Goal: Task Accomplishment & Management: Use online tool/utility

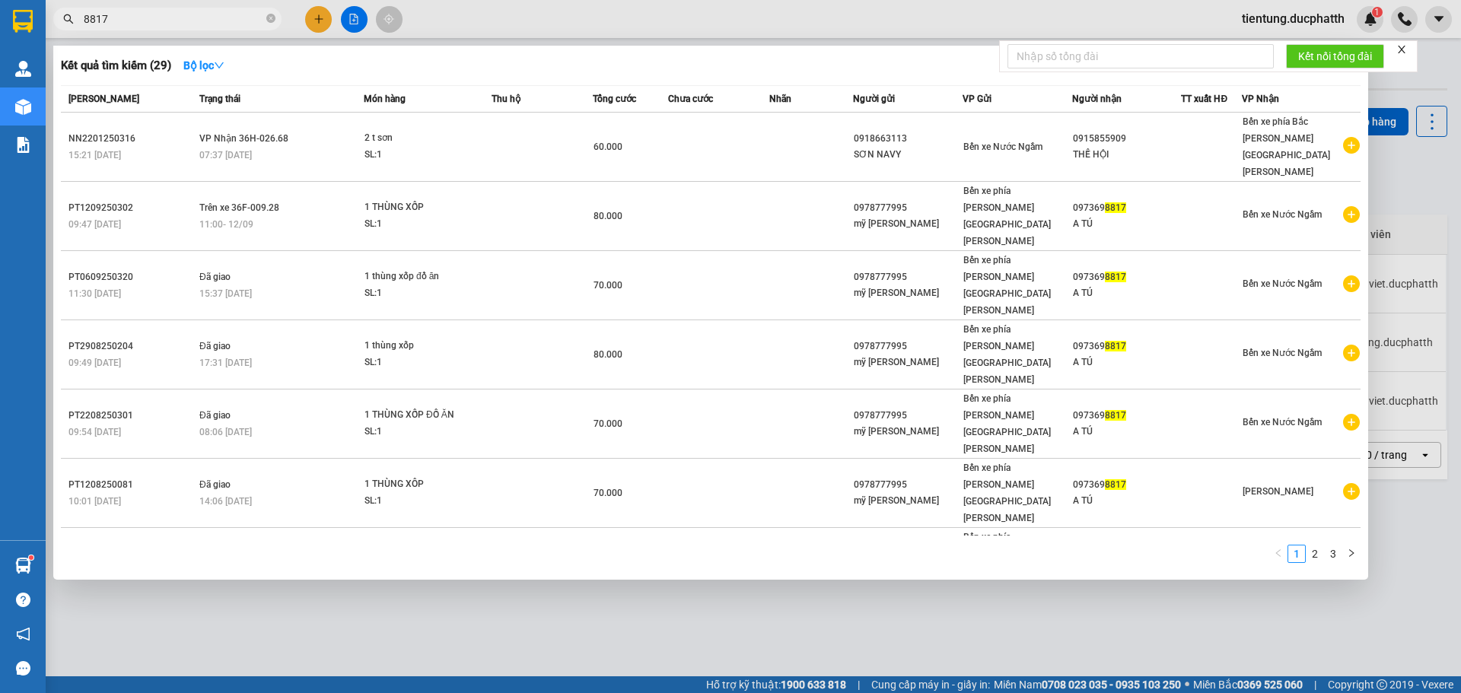
click at [365, 22] on div at bounding box center [730, 346] width 1461 height 693
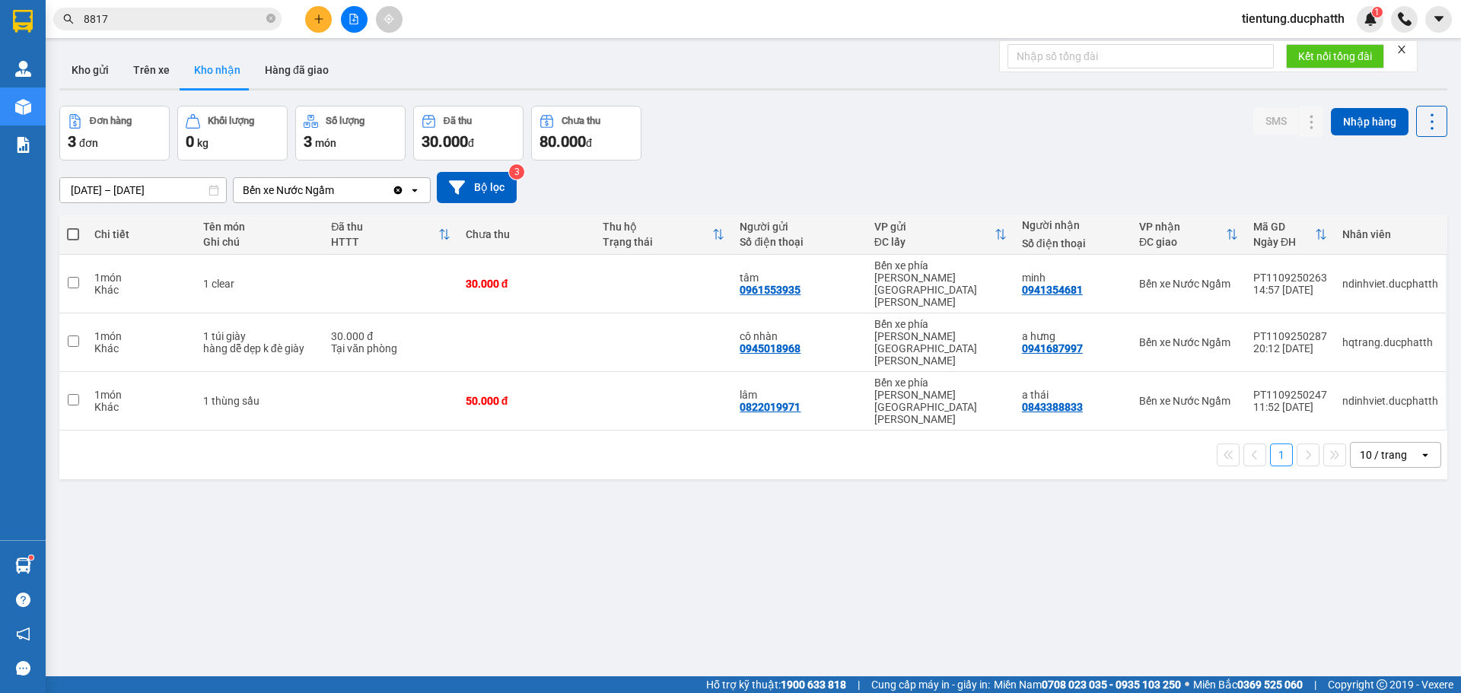
click at [365, 15] on button at bounding box center [354, 19] width 27 height 27
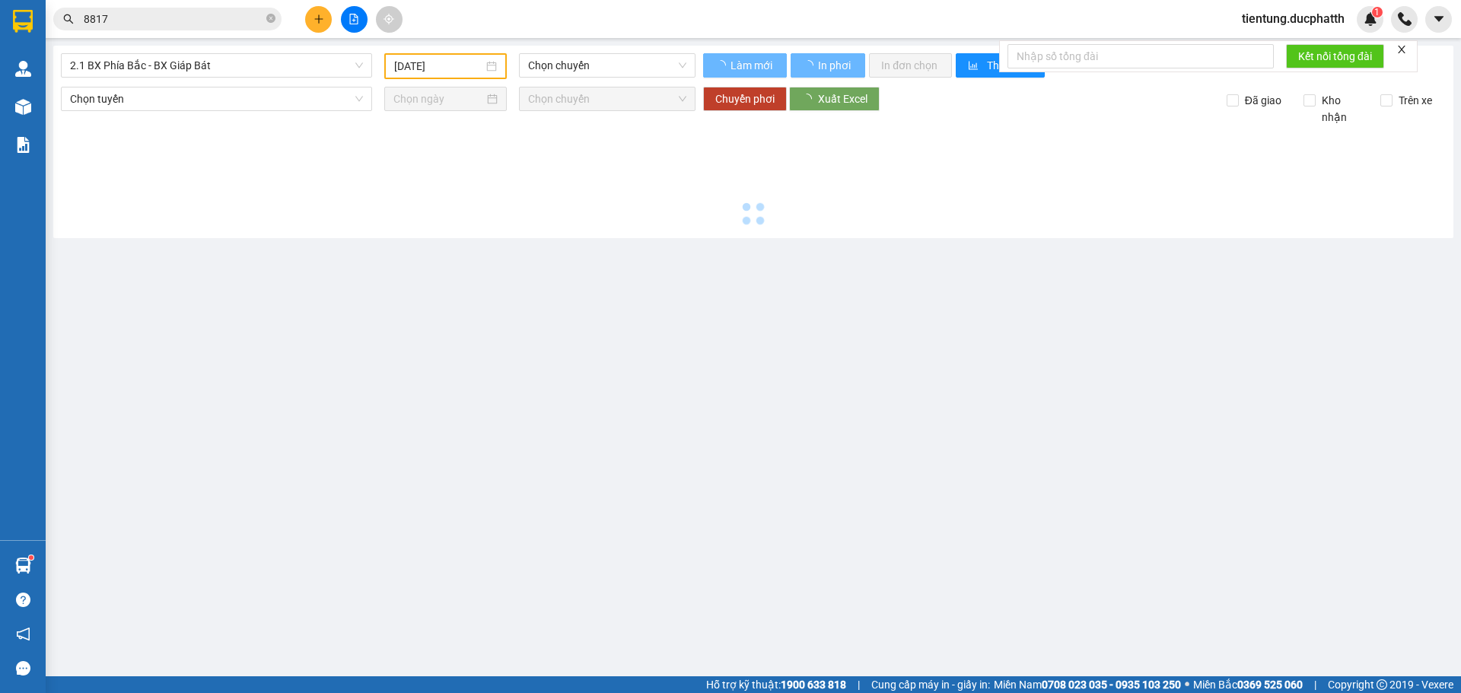
type input "[DATE]"
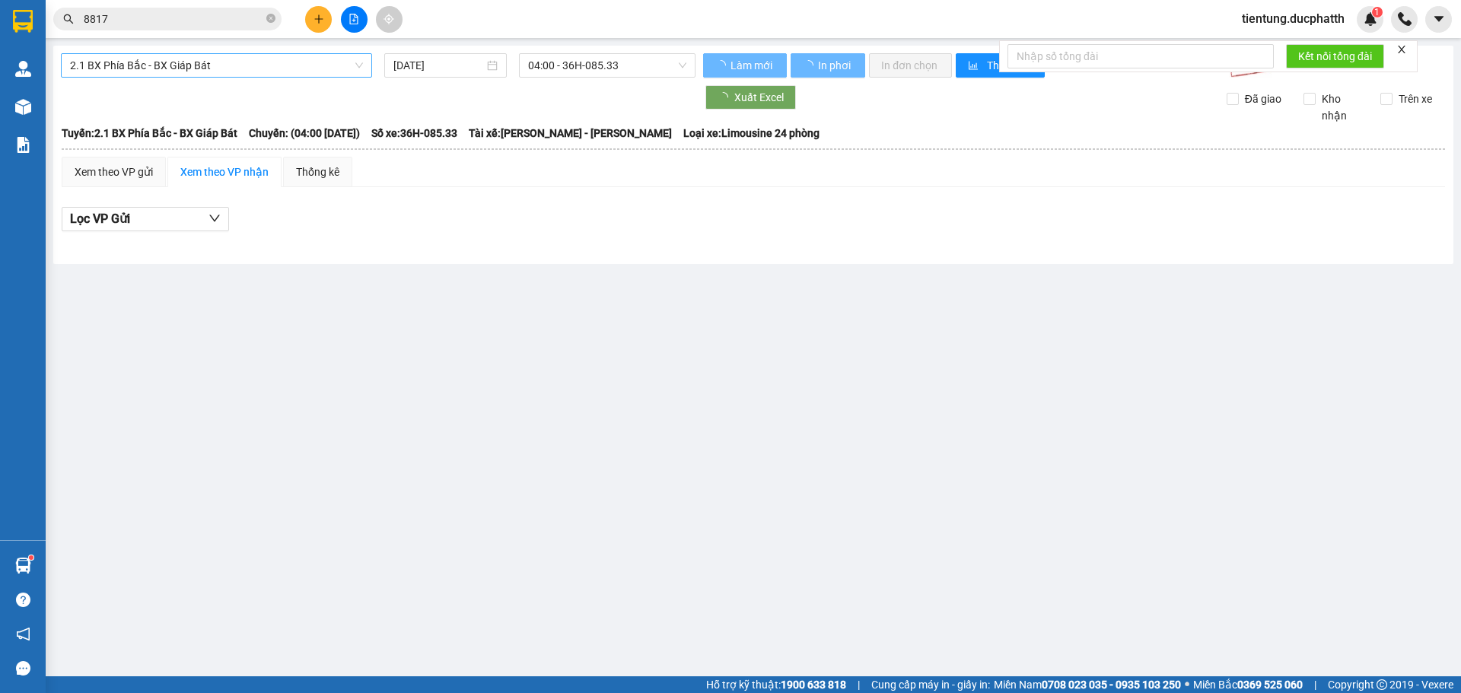
click at [291, 65] on span "2.1 BX Phía Bắc - BX Giáp Bát" at bounding box center [216, 65] width 293 height 23
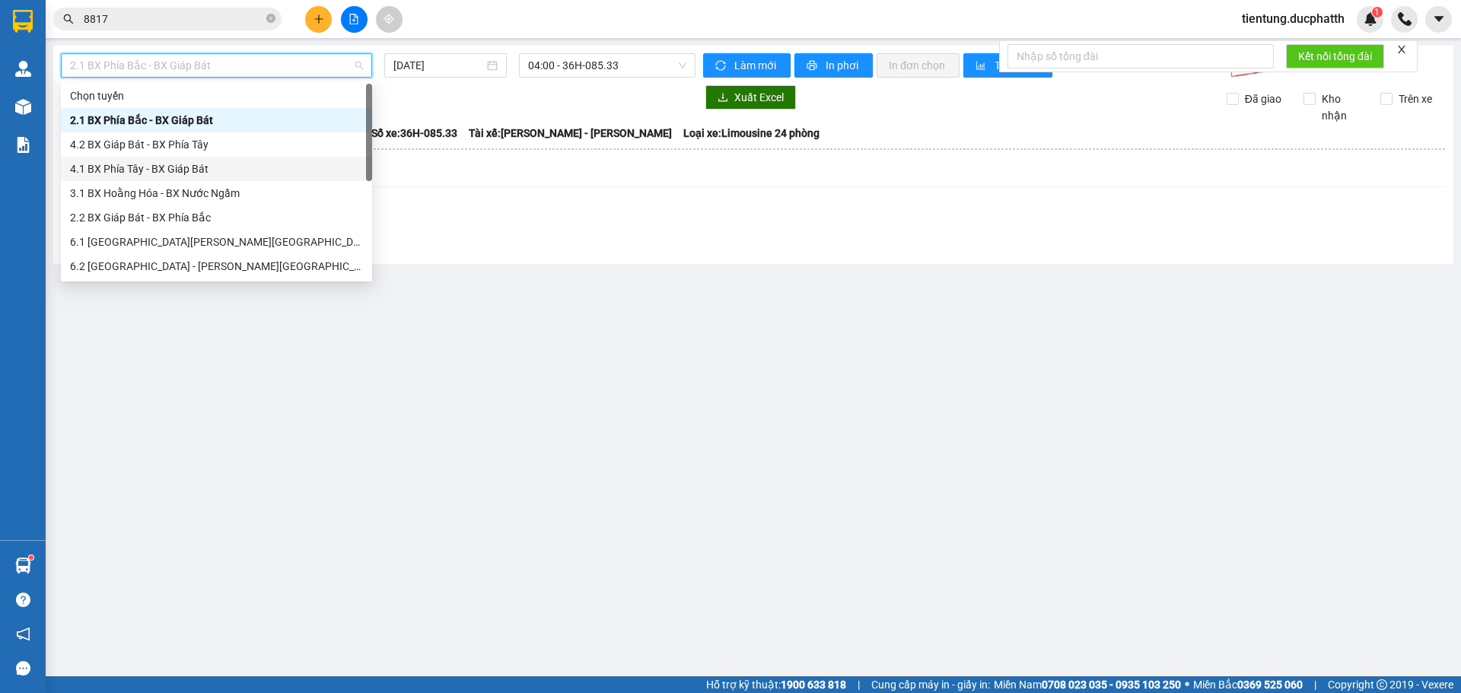
scroll to position [122, 0]
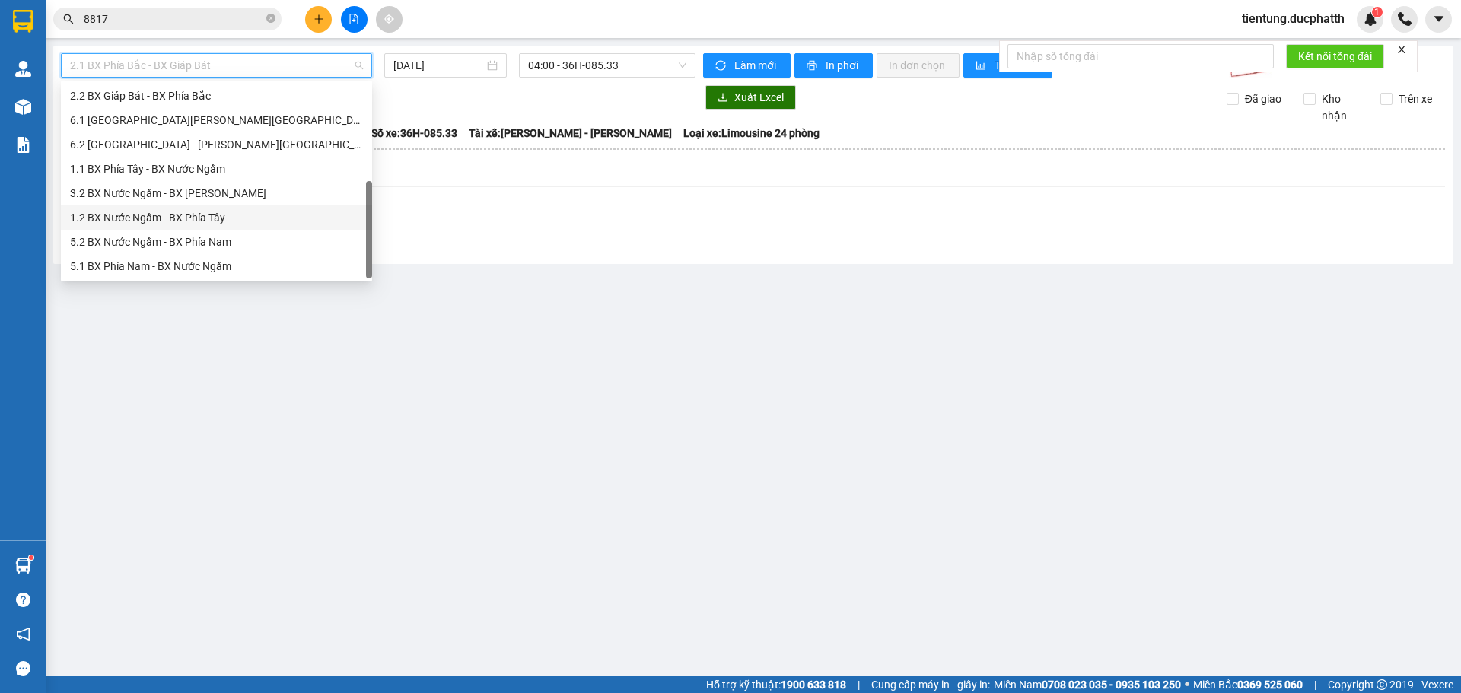
click at [230, 221] on div "1.2 BX Nước Ngầm - BX Phía Tây" at bounding box center [216, 217] width 293 height 17
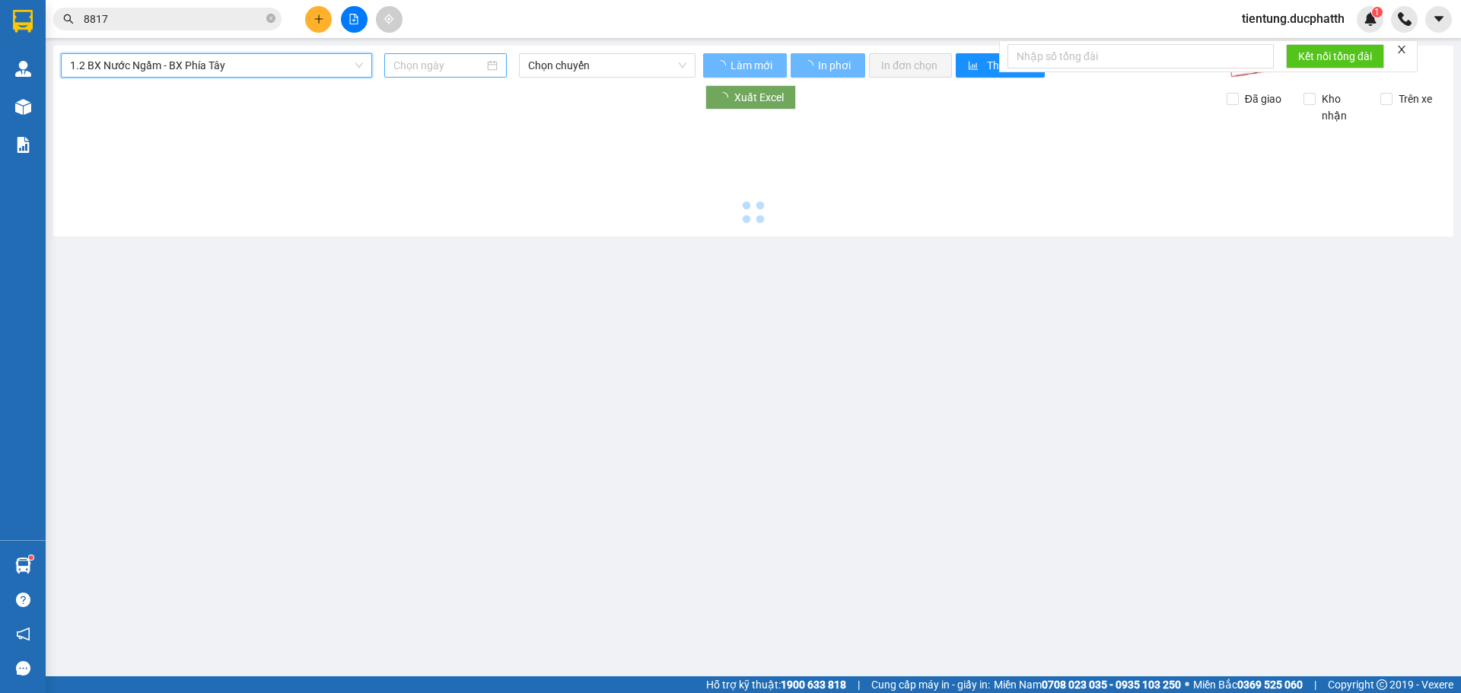
type input "[DATE]"
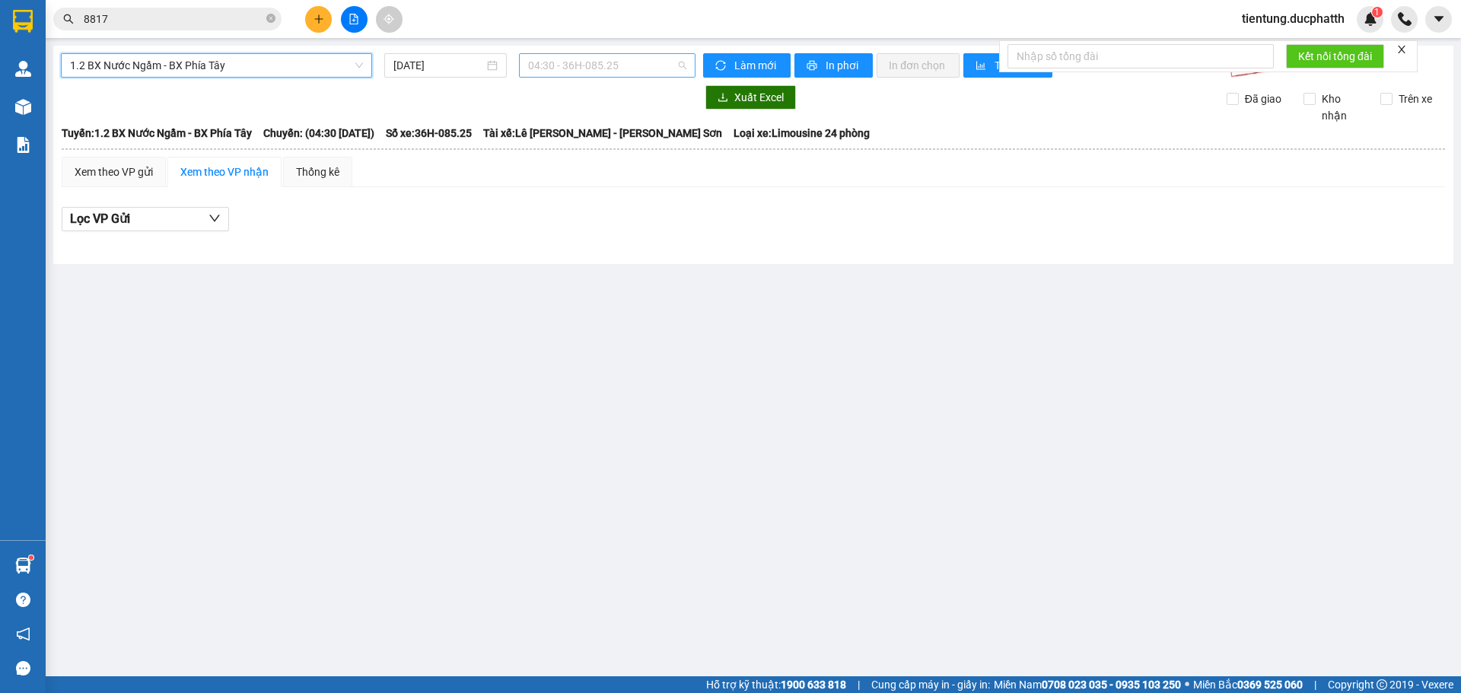
drag, startPoint x: 598, startPoint y: 58, endPoint x: 601, endPoint y: 69, distance: 11.8
click at [600, 58] on span "04:30 - 36H-085.25" at bounding box center [607, 65] width 158 height 23
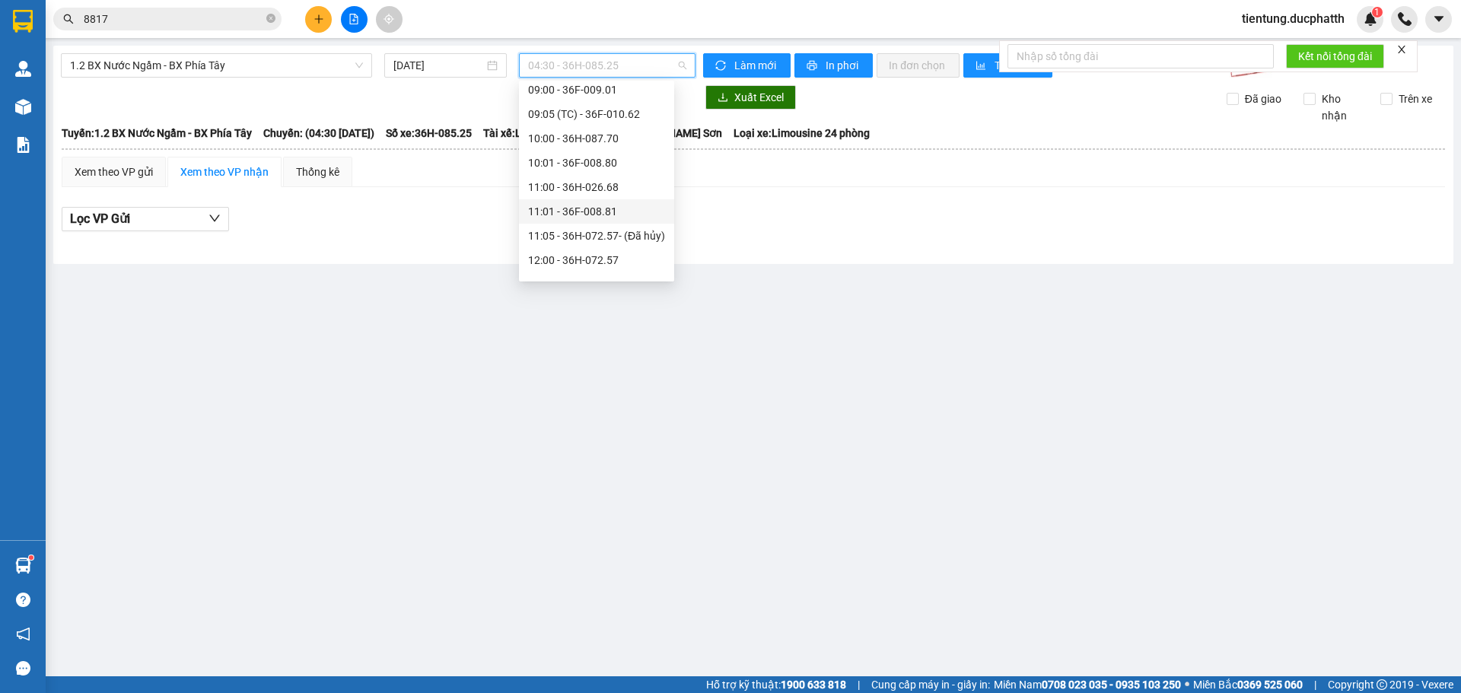
scroll to position [304, 0]
click at [601, 161] on div "13:00 - 36F-009.22" at bounding box center [596, 156] width 137 height 17
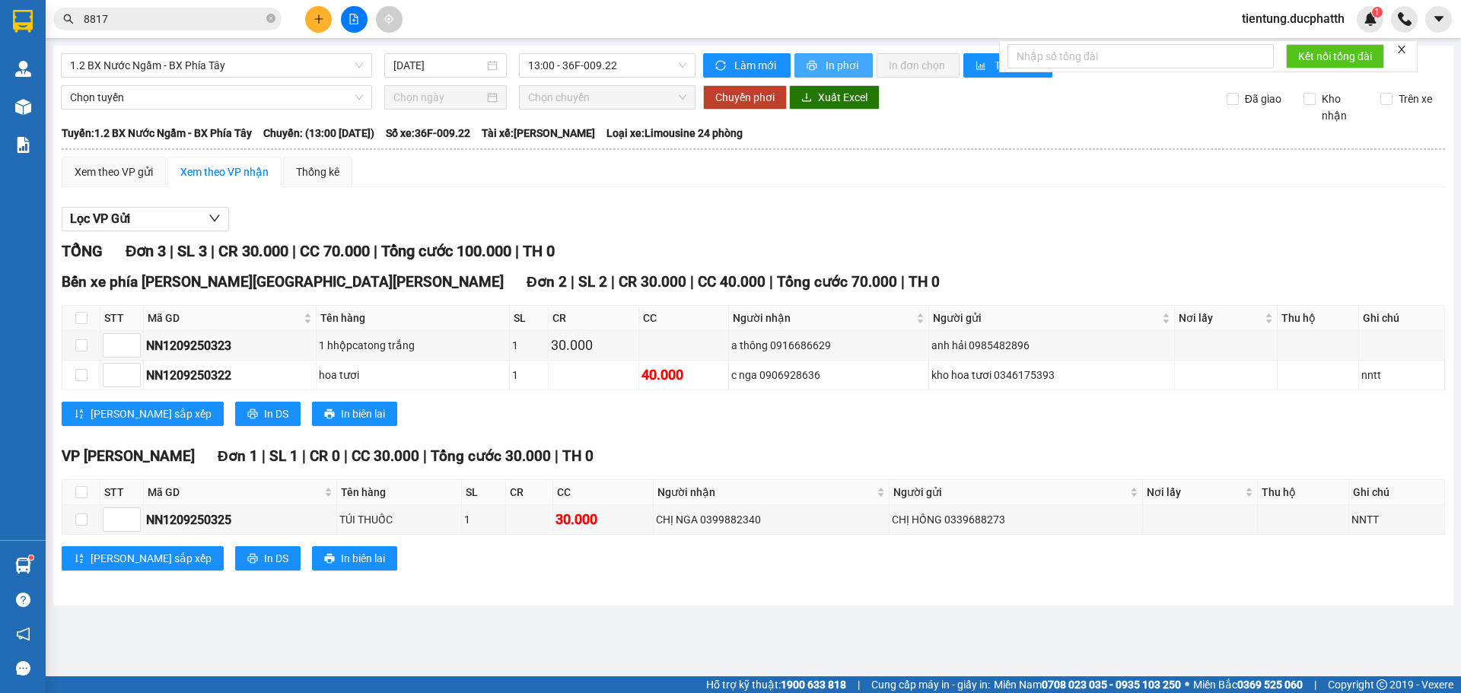
click at [847, 71] on span "In phơi" at bounding box center [843, 65] width 35 height 17
click at [1295, 20] on span "tientung.ducphatth" at bounding box center [1293, 18] width 127 height 19
click at [1281, 49] on span "Đăng xuất" at bounding box center [1298, 47] width 97 height 17
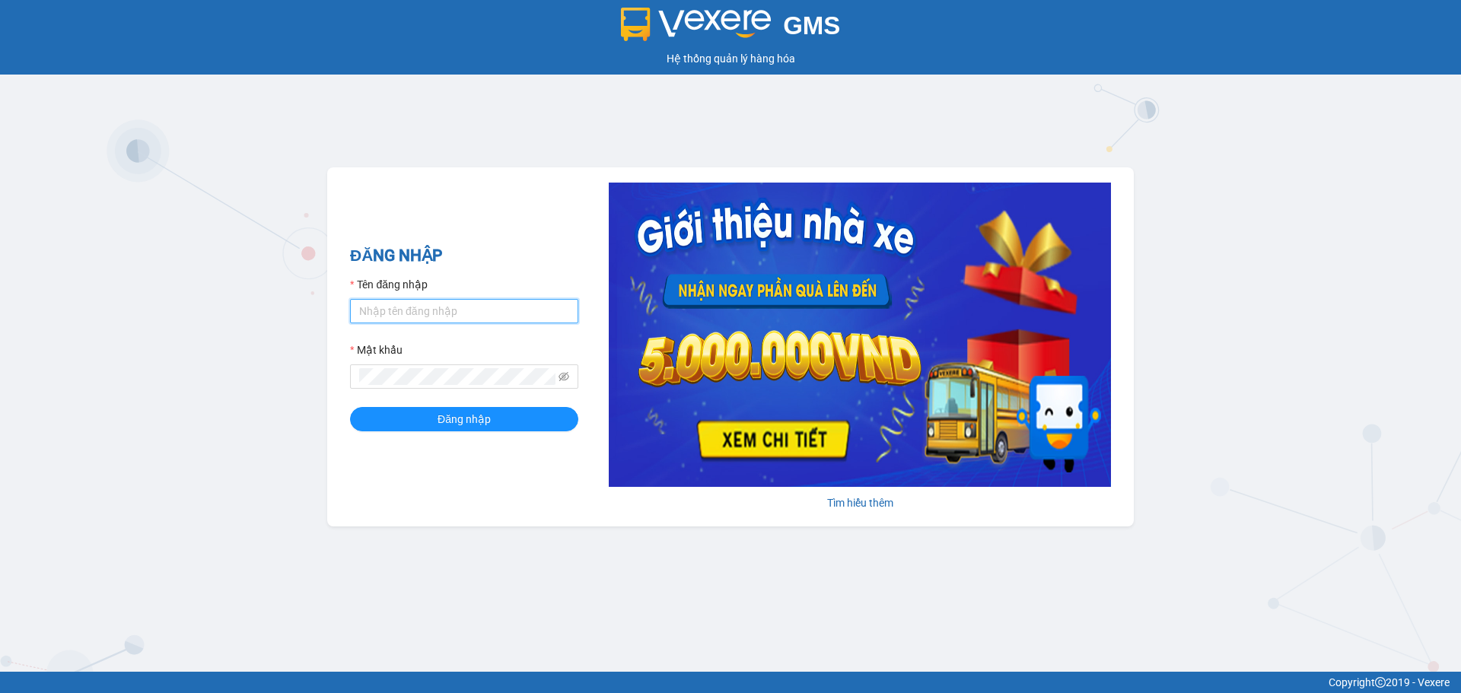
click at [429, 314] on input "Tên đăng nhập" at bounding box center [464, 311] width 228 height 24
type input "lnttu.ducphatth"
click at [350, 407] on button "Đăng nhập" at bounding box center [464, 419] width 228 height 24
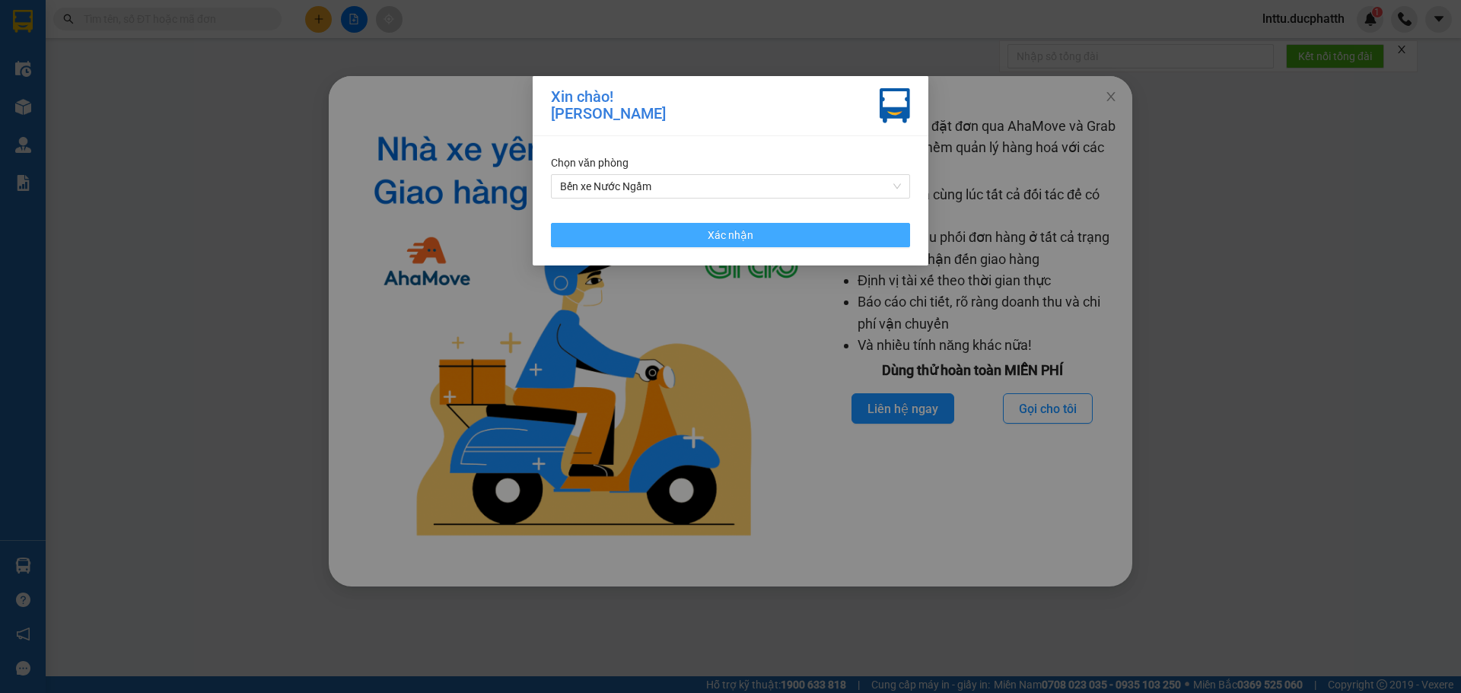
click at [696, 233] on button "Xác nhận" at bounding box center [730, 235] width 359 height 24
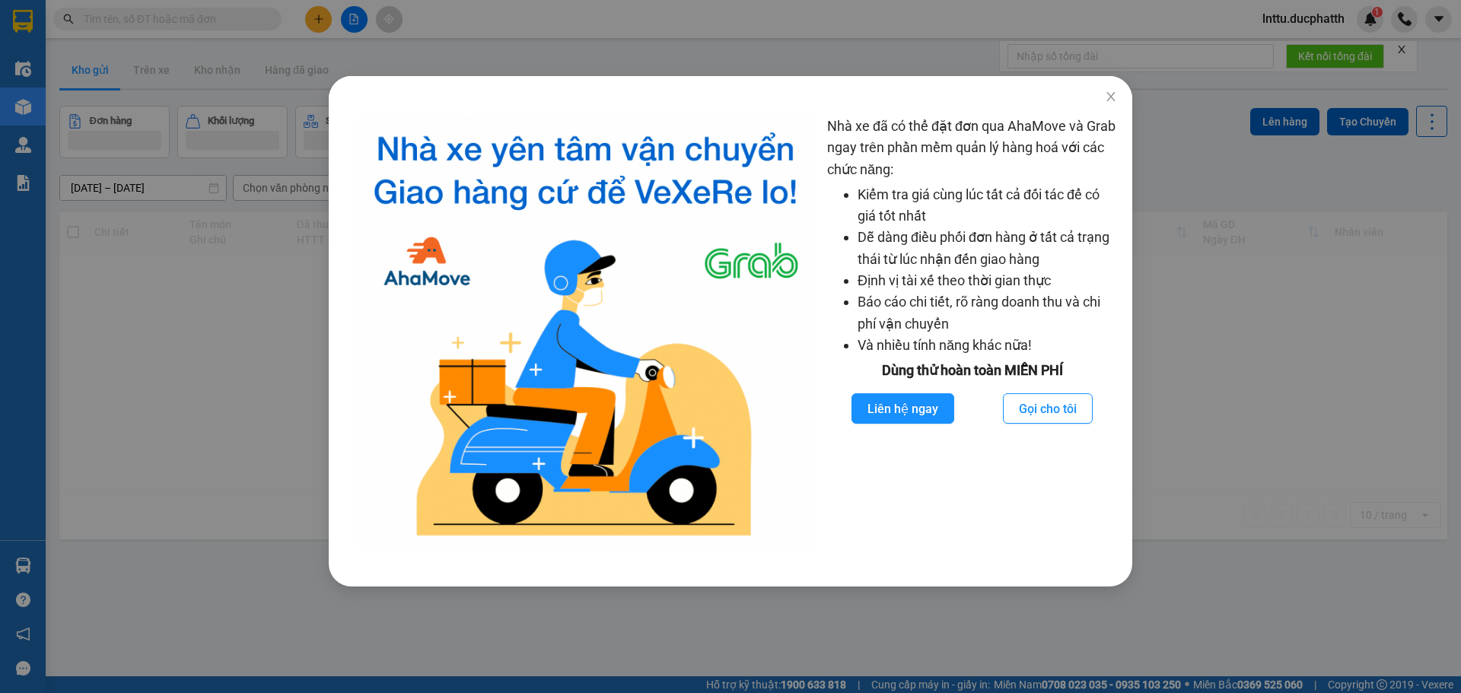
click at [231, 217] on div "Nhà xe đã có thể đặt đơn qua AhaMove và Grab ngay trên phần mềm quản lý hàng ho…" at bounding box center [730, 346] width 1461 height 693
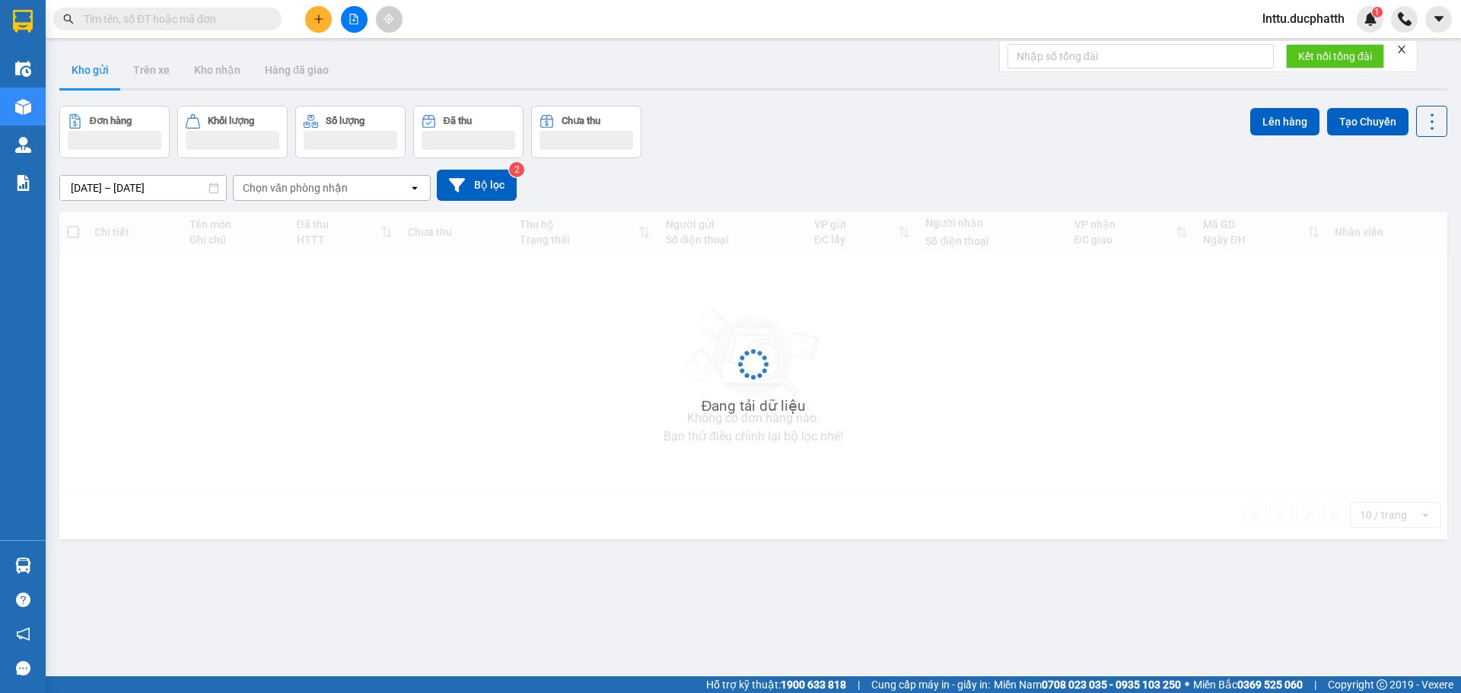
click at [152, 29] on span at bounding box center [167, 19] width 228 height 23
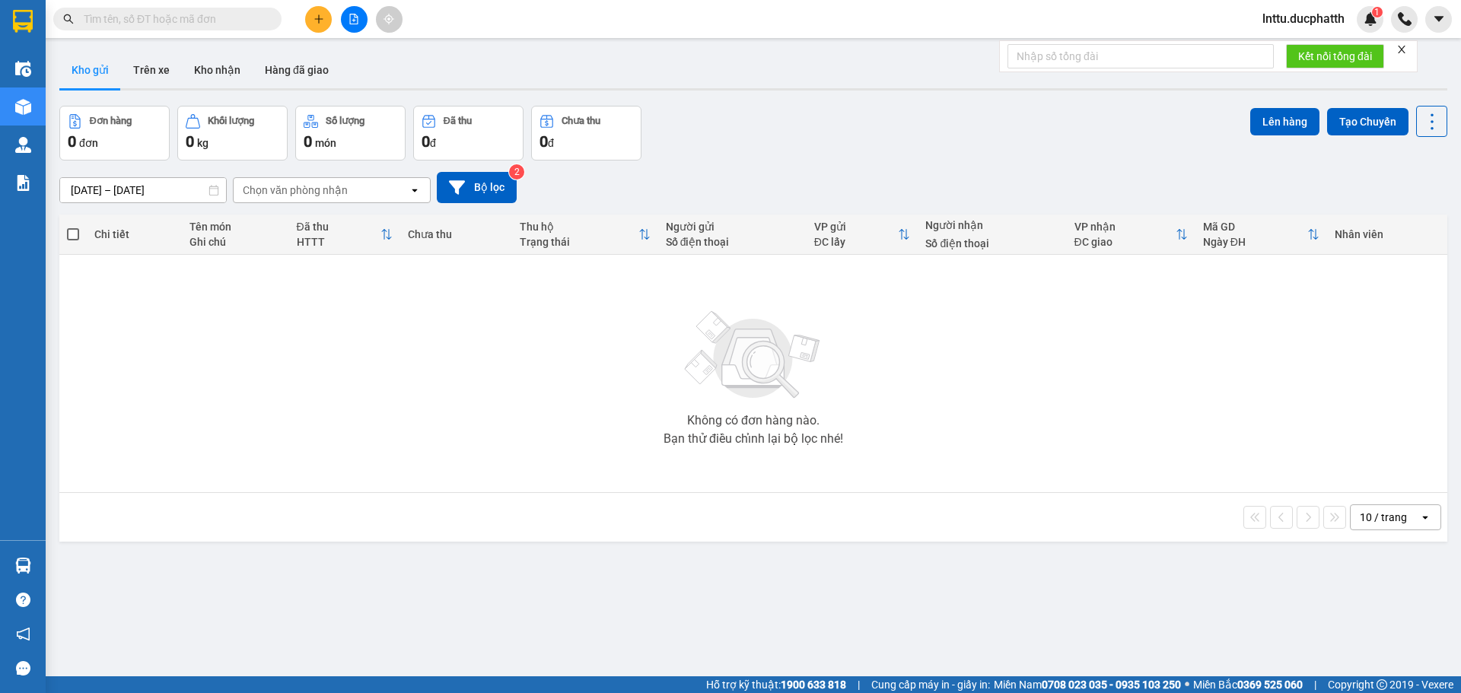
click at [151, 10] on span at bounding box center [167, 19] width 228 height 23
click at [143, 24] on input "text" at bounding box center [174, 19] width 180 height 17
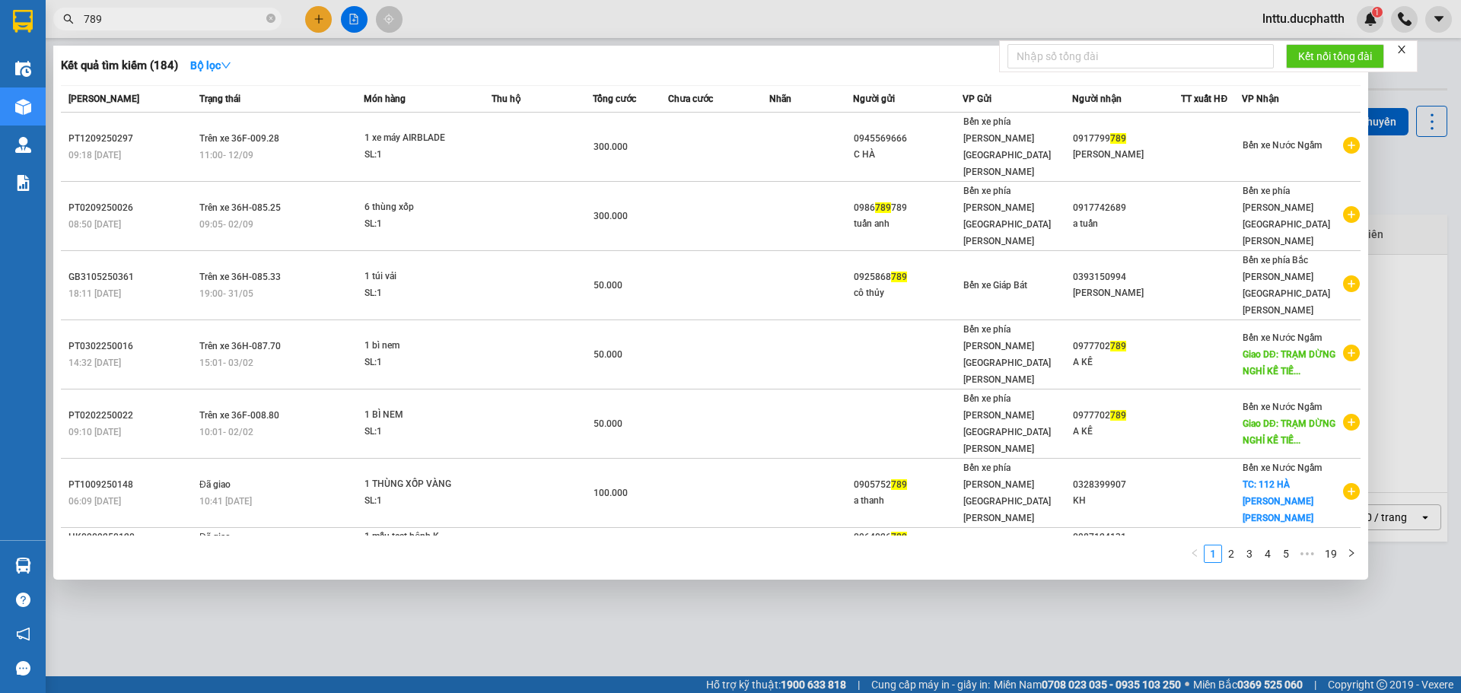
type input "789"
click at [1116, 630] on div at bounding box center [730, 346] width 1461 height 693
